Goal: Obtain resource: Download file/media

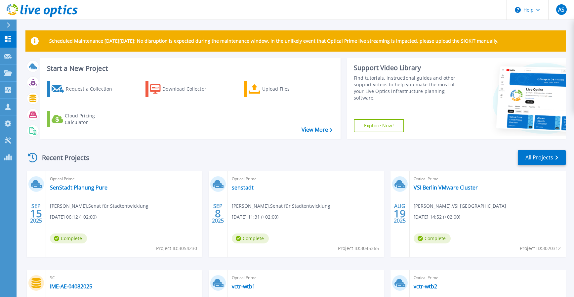
click at [100, 206] on span "Martin Soick , Senat für Stadtentwicklung" at bounding box center [99, 205] width 98 height 7
click at [90, 187] on link "SenStadt Planung Pure" at bounding box center [78, 187] width 57 height 7
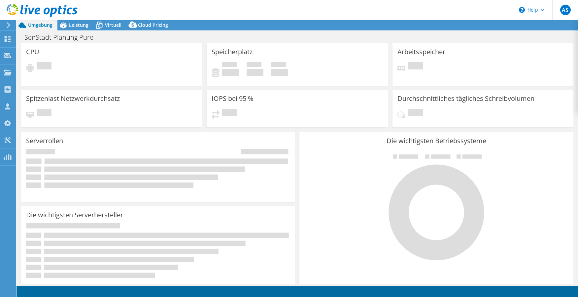
select select "USD"
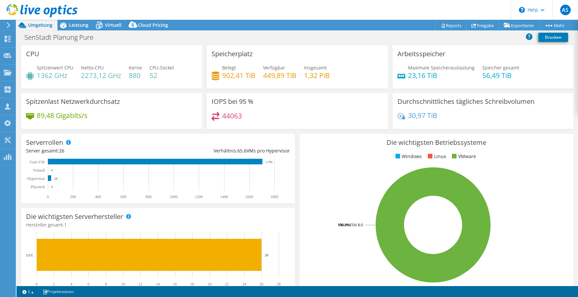
click at [233, 73] on h4 "902,41 TiB" at bounding box center [238, 75] width 33 height 7
click at [80, 26] on span "Leistung" at bounding box center [78, 25] width 19 height 6
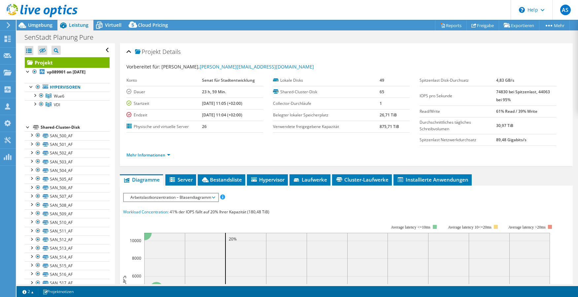
click at [26, 127] on div at bounding box center [28, 126] width 7 height 7
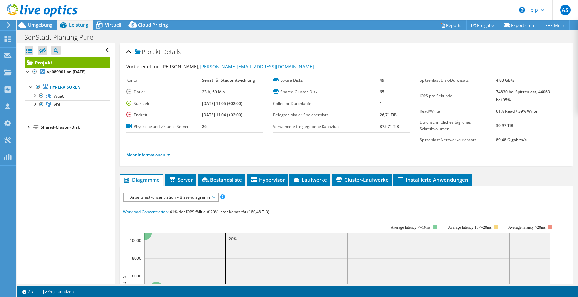
click at [26, 127] on div at bounding box center [28, 126] width 7 height 7
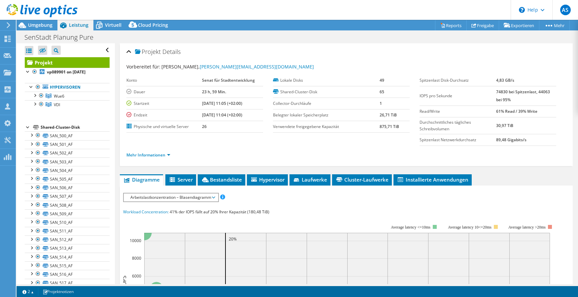
click at [54, 127] on div "Shared-Cluster-Disk" at bounding box center [75, 127] width 69 height 8
click at [359, 178] on span "Cluster-Laufwerke" at bounding box center [362, 179] width 53 height 7
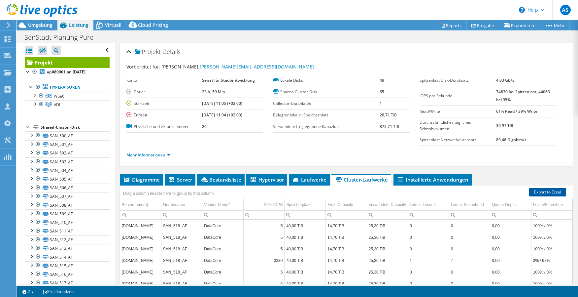
click at [549, 193] on link "Export to Excel" at bounding box center [548, 192] width 37 height 9
click at [167, 154] on link "Mehr Informationen" at bounding box center [149, 155] width 44 height 6
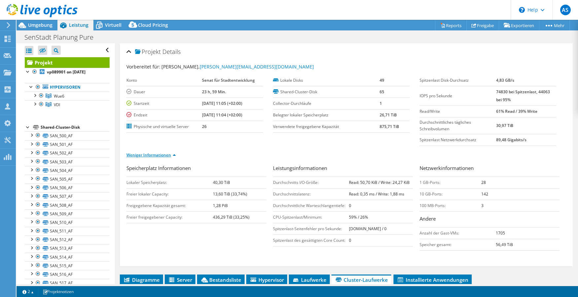
click at [159, 154] on link "Weniger Informationen" at bounding box center [152, 155] width 50 height 6
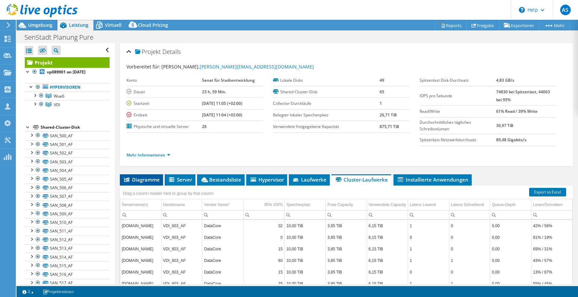
click at [141, 179] on span "Diagramme" at bounding box center [141, 179] width 37 height 7
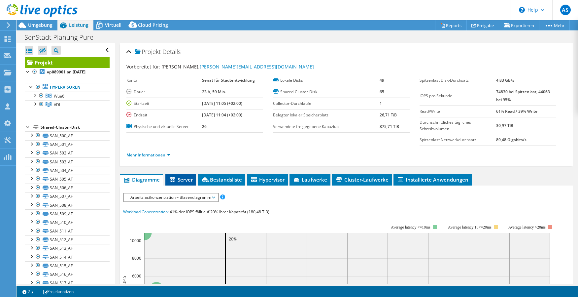
click at [182, 178] on span "Server" at bounding box center [181, 179] width 24 height 7
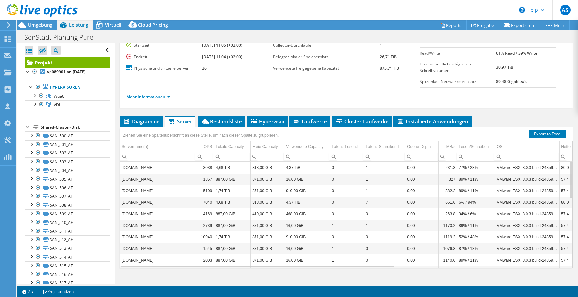
scroll to position [67, 0]
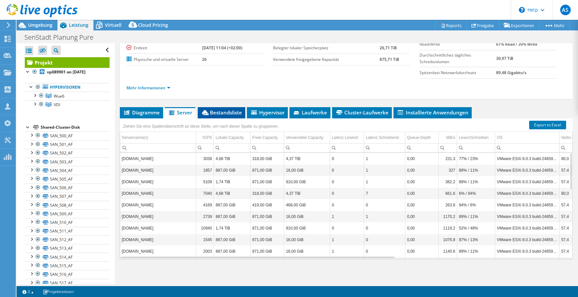
click at [229, 111] on span "Bestandsliste" at bounding box center [221, 112] width 41 height 7
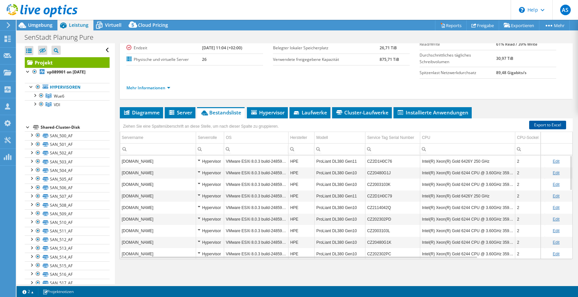
click at [550, 123] on link "Export to Excel" at bounding box center [548, 125] width 37 height 9
click at [271, 115] on span "Hypervisor" at bounding box center [267, 112] width 34 height 7
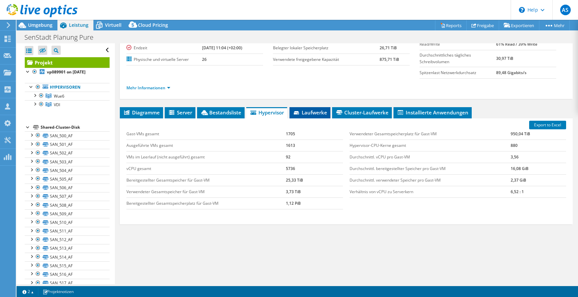
click at [315, 111] on span "Laufwerke" at bounding box center [310, 112] width 34 height 7
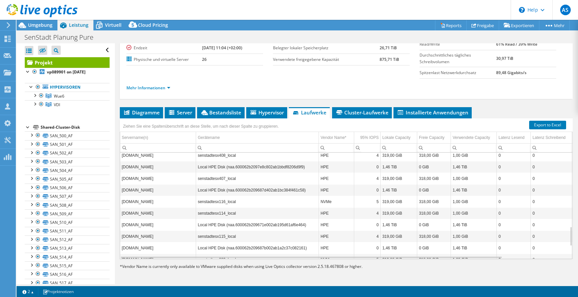
scroll to position [464, 0]
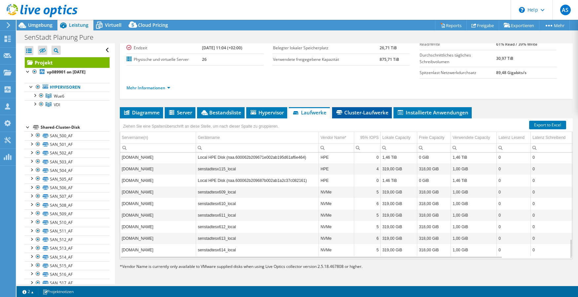
click at [371, 114] on span "Cluster-Laufwerke" at bounding box center [362, 112] width 53 height 7
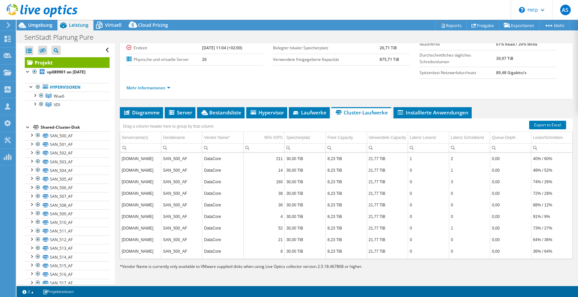
scroll to position [0, 0]
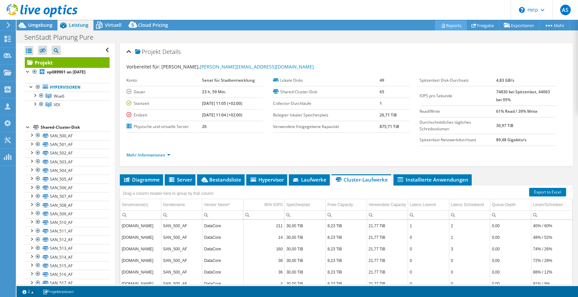
click at [450, 27] on link "Reports" at bounding box center [451, 25] width 32 height 10
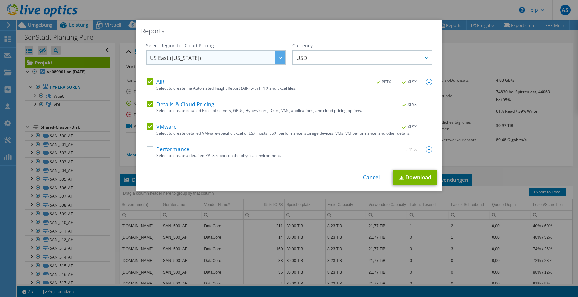
click at [259, 57] on span "US East (Virginia)" at bounding box center [217, 58] width 135 height 14
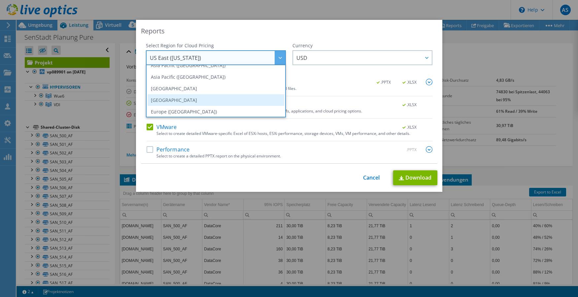
scroll to position [89, 0]
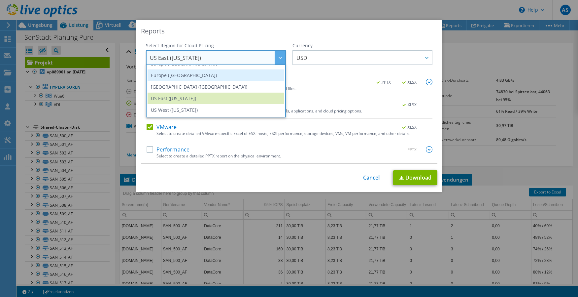
click at [205, 78] on li "Europe (London)" at bounding box center [216, 75] width 137 height 12
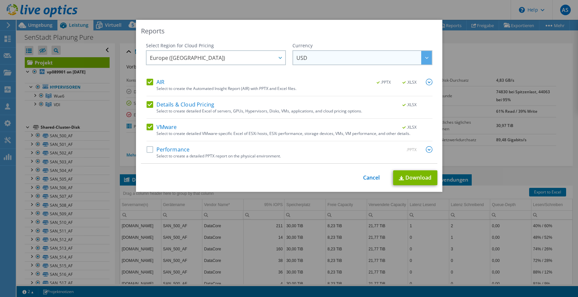
click at [333, 56] on span "USD" at bounding box center [364, 58] width 135 height 14
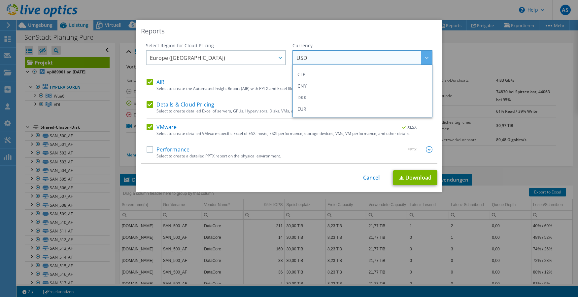
scroll to position [66, 0]
click at [310, 101] on li "EUR" at bounding box center [362, 99] width 137 height 12
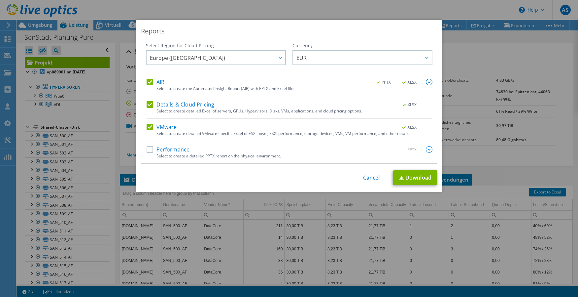
click at [147, 150] on label "Performance" at bounding box center [168, 149] width 43 height 7
click at [0, 0] on input "Performance" at bounding box center [0, 0] width 0 height 0
click at [410, 178] on link "Download" at bounding box center [415, 177] width 44 height 15
click at [371, 178] on link "Cancel" at bounding box center [371, 177] width 17 height 6
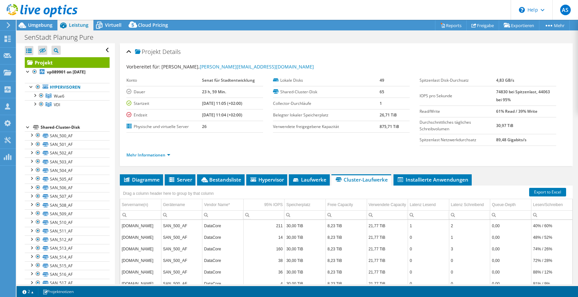
click at [42, 22] on div at bounding box center [39, 11] width 78 height 22
click at [41, 25] on span "Umgebung" at bounding box center [40, 25] width 24 height 6
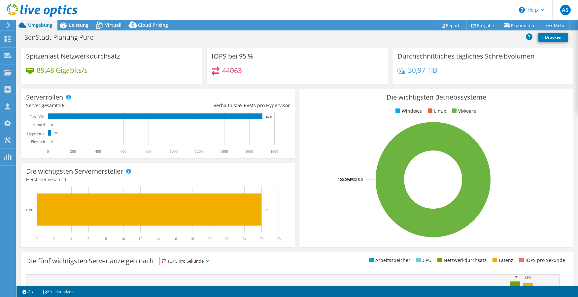
scroll to position [0, 0]
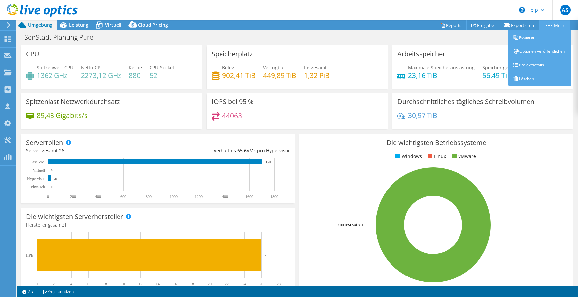
click at [549, 25] on icon at bounding box center [549, 26] width 7 height 2
click at [537, 68] on link "Projektdetails" at bounding box center [540, 65] width 63 height 14
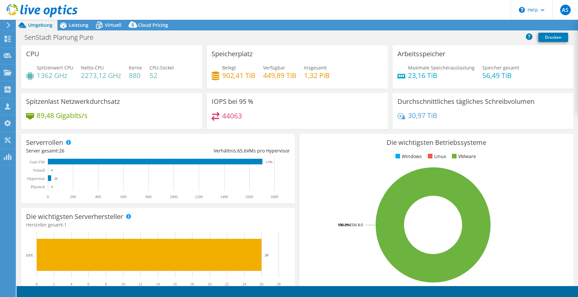
select select "EULondon"
select select "EUR"
